Goal: Information Seeking & Learning: Check status

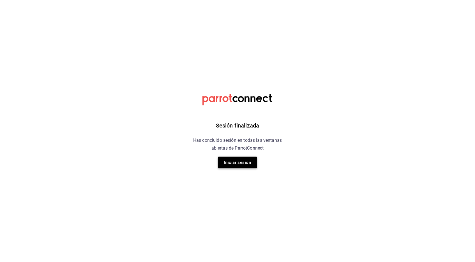
click at [239, 167] on button "Iniciar sesión" at bounding box center [237, 163] width 39 height 12
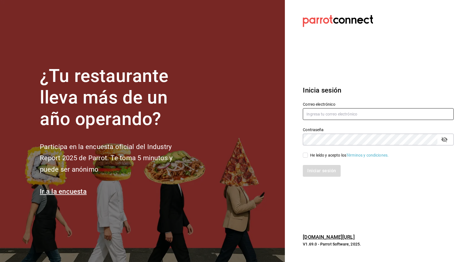
type input "andreacharles4@gmail.com"
click at [303, 156] on input "He leído y acepto los Términos y condiciones." at bounding box center [305, 155] width 5 height 5
checkbox input "true"
click at [316, 171] on button "Iniciar sesión" at bounding box center [322, 171] width 38 height 12
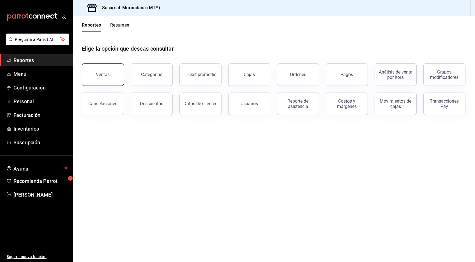
click at [96, 77] on button "Ventas" at bounding box center [103, 75] width 42 height 22
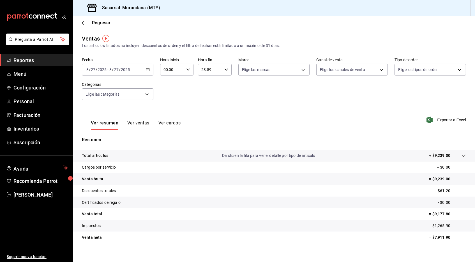
click at [24, 61] on span "Reportes" at bounding box center [40, 61] width 55 height 8
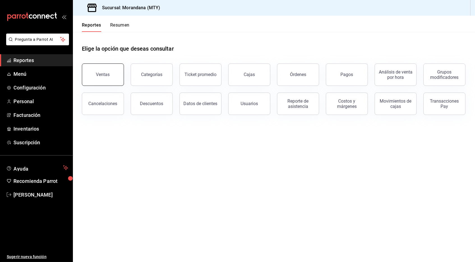
click at [115, 72] on button "Ventas" at bounding box center [103, 75] width 42 height 22
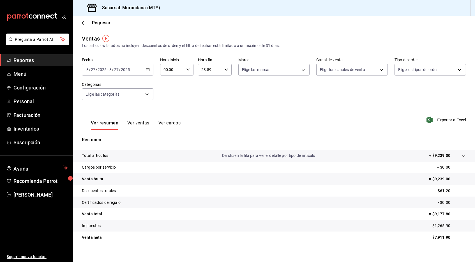
click at [149, 71] on div "[DATE] [DATE] - [DATE] [DATE]" at bounding box center [117, 70] width 71 height 12
click at [211, 101] on div "Fecha 2025-08-27 8 / 27 / 2025 - 2025-08-27 8 / 27 / 2025 Hoy Ayer Semana actua…" at bounding box center [274, 82] width 384 height 49
click at [82, 24] on icon "button" at bounding box center [85, 22] width 6 height 5
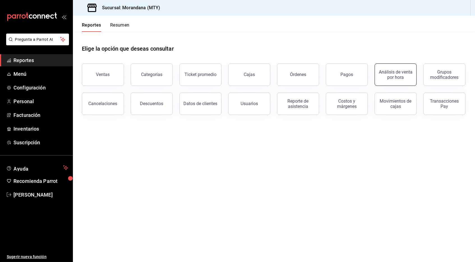
click at [384, 73] on div "Análisis de venta por hora" at bounding box center [395, 74] width 35 height 11
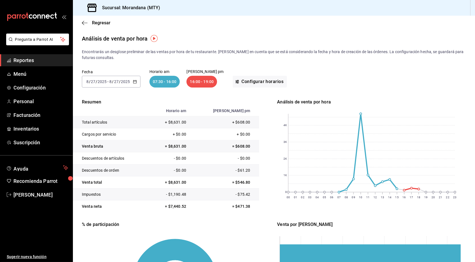
click at [133, 80] on \(Stroke\) "button" at bounding box center [134, 81] width 3 height 3
click at [101, 146] on span "Año actual" at bounding box center [108, 149] width 43 height 6
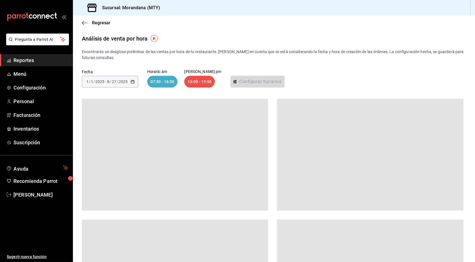
click at [155, 39] on img "button" at bounding box center [153, 38] width 7 height 7
click at [189, 49] on icon "close" at bounding box center [190, 50] width 2 height 2
click at [25, 62] on span "Reportes" at bounding box center [40, 61] width 55 height 8
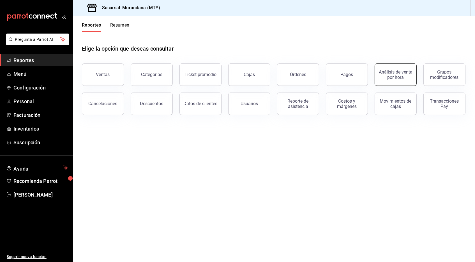
click at [397, 82] on button "Análisis de venta por hora" at bounding box center [395, 75] width 42 height 22
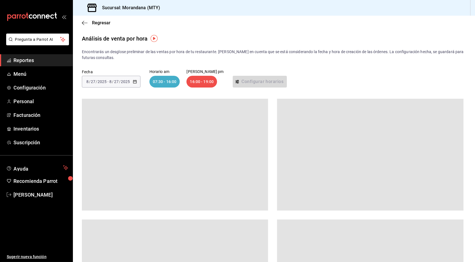
click at [168, 83] on div "07:30 - 16:00" at bounding box center [164, 82] width 31 height 12
click at [113, 80] on span "/" at bounding box center [113, 82] width 2 height 4
click at [90, 25] on span "Regresar" at bounding box center [96, 22] width 29 height 5
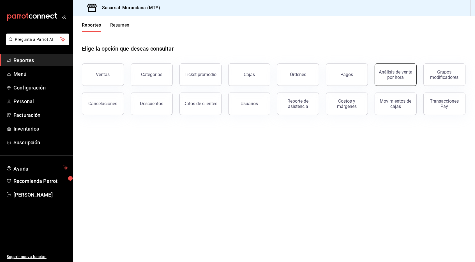
click at [391, 77] on div "Análisis de venta por hora" at bounding box center [395, 74] width 35 height 11
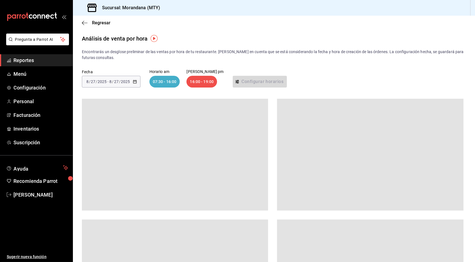
click at [24, 59] on span "Reportes" at bounding box center [40, 61] width 55 height 8
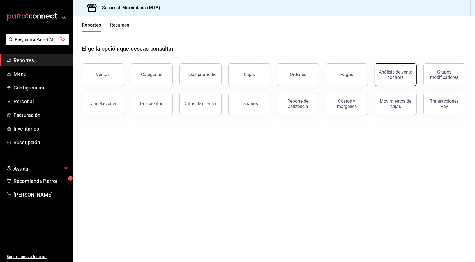
click at [388, 71] on div "Análisis de venta por hora" at bounding box center [395, 74] width 35 height 11
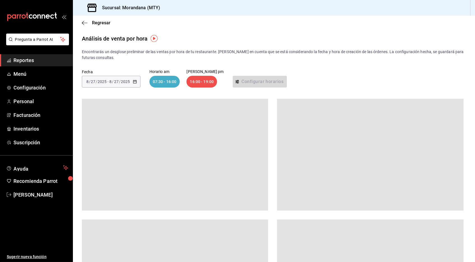
click at [165, 77] on div "07:30 - 16:00" at bounding box center [164, 82] width 31 height 12
click at [131, 83] on div "[DATE] [DATE] - [DATE] [DATE]" at bounding box center [111, 82] width 59 height 12
click at [134, 83] on div "[DATE] [DATE] - [DATE] [DATE]" at bounding box center [111, 82] width 59 height 12
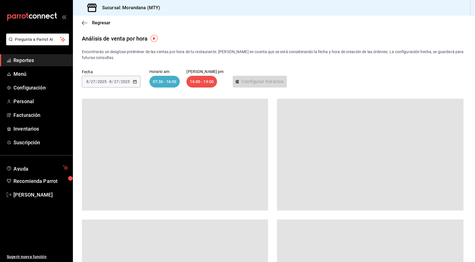
click at [81, 78] on div "Encontrarás un desglose preliminar de las ventas por hora de tu restaurante. [P…" at bounding box center [274, 195] width 402 height 292
click at [41, 57] on span "Reportes" at bounding box center [40, 61] width 55 height 8
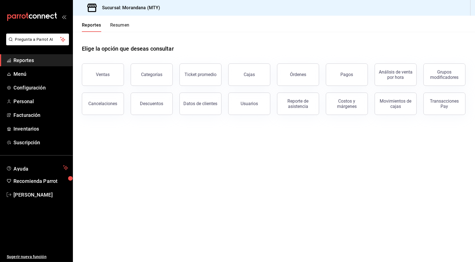
click at [43, 15] on icon "mailbox folders" at bounding box center [32, 17] width 50 height 8
click at [115, 24] on button "Resumen" at bounding box center [119, 27] width 19 height 10
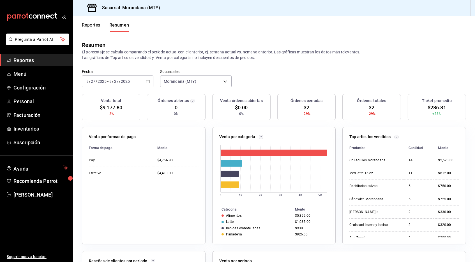
click at [150, 83] on div "[DATE] [DATE] - [DATE] [DATE]" at bounding box center [117, 82] width 71 height 12
click at [100, 148] on span "Año actual" at bounding box center [108, 149] width 43 height 6
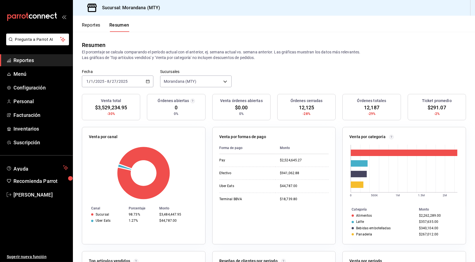
click at [85, 29] on button "Reportes" at bounding box center [91, 27] width 18 height 10
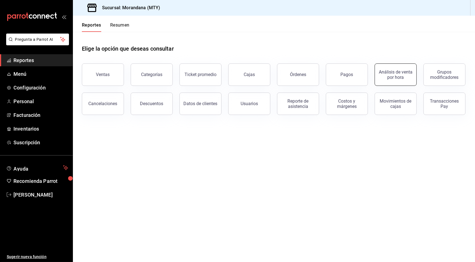
click at [408, 68] on button "Análisis de venta por hora" at bounding box center [395, 75] width 42 height 22
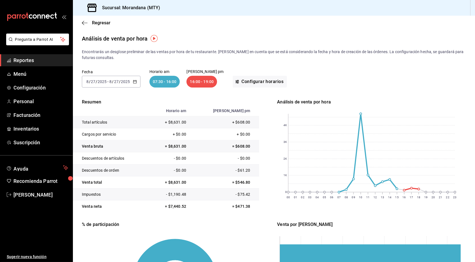
click at [136, 80] on div "[DATE] [DATE] - [DATE] [DATE]" at bounding box center [111, 82] width 59 height 12
click at [101, 148] on span "Año actual" at bounding box center [108, 149] width 43 height 6
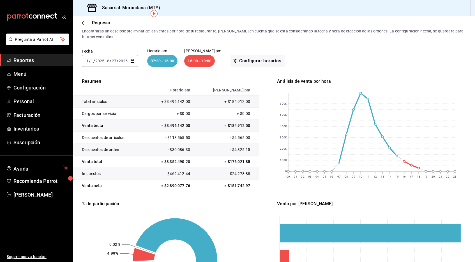
scroll to position [19, 0]
